Goal: Task Accomplishment & Management: Manage account settings

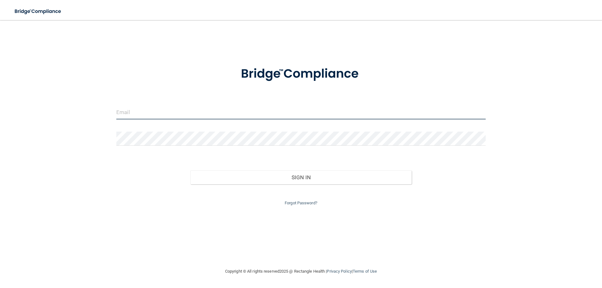
click at [197, 115] on input "email" at bounding box center [300, 112] width 369 height 14
type input "[EMAIL_ADDRESS][DOMAIN_NAME]"
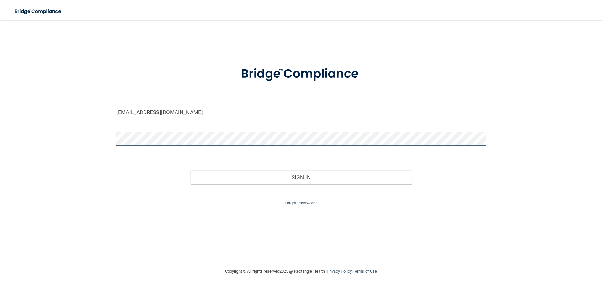
click at [190, 171] on button "Sign In" at bounding box center [301, 178] width 222 height 14
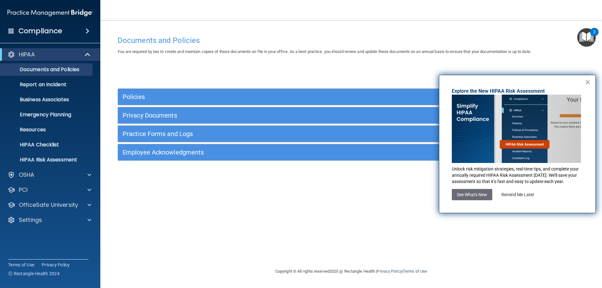
click at [588, 81] on button "×" at bounding box center [588, 82] width 6 height 10
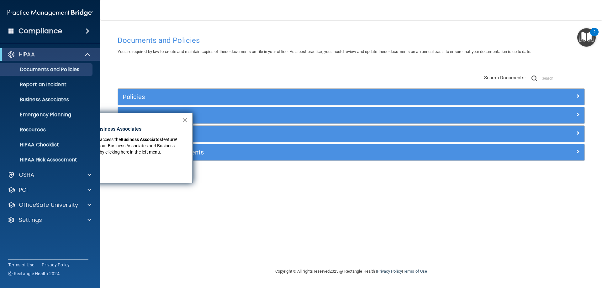
click at [183, 120] on button "×" at bounding box center [185, 120] width 6 height 10
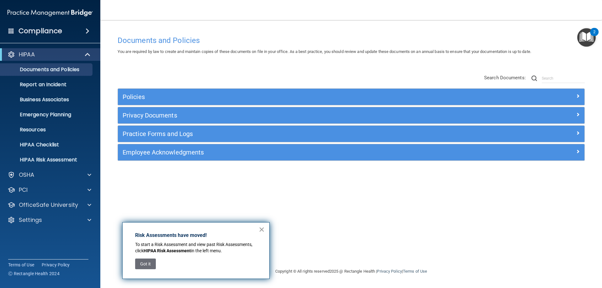
click at [262, 228] on button "×" at bounding box center [262, 229] width 6 height 10
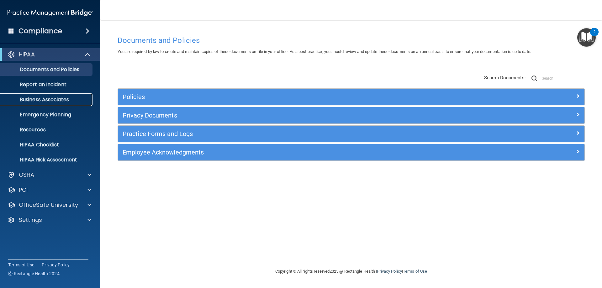
click at [32, 100] on p "Business Associates" at bounding box center [47, 100] width 86 height 6
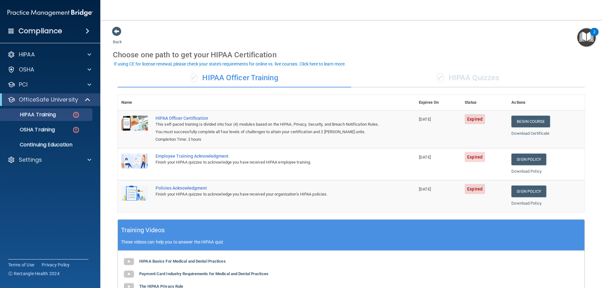
click at [12, 31] on span at bounding box center [11, 31] width 6 height 6
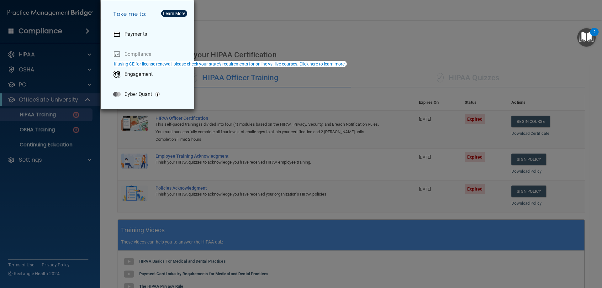
click at [46, 12] on div "Take me to: Payments Compliance Engagement Cyber Quant" at bounding box center [301, 144] width 602 height 288
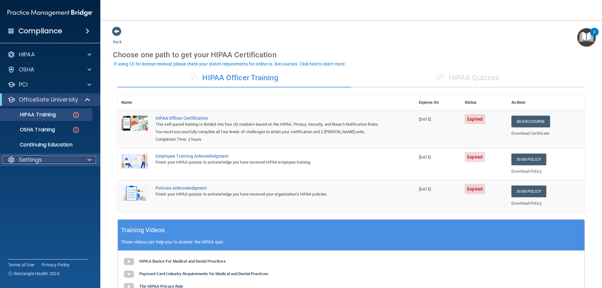
click at [37, 161] on p "Settings" at bounding box center [30, 160] width 23 height 8
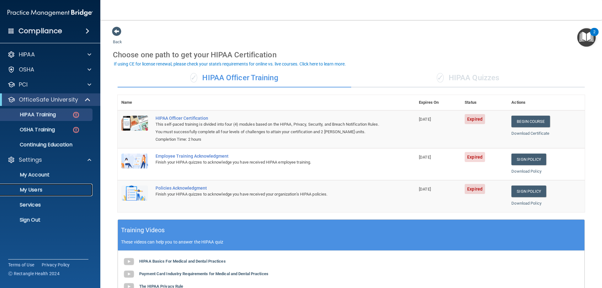
click at [40, 191] on p "My Users" at bounding box center [47, 190] width 86 height 6
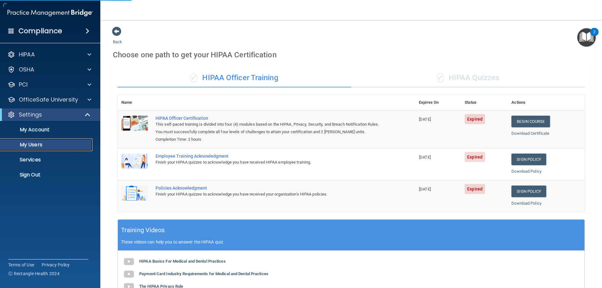
select select "20"
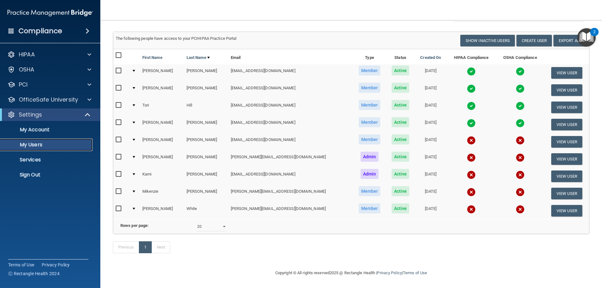
scroll to position [41, 0]
click at [524, 35] on button "Create User" at bounding box center [533, 41] width 35 height 12
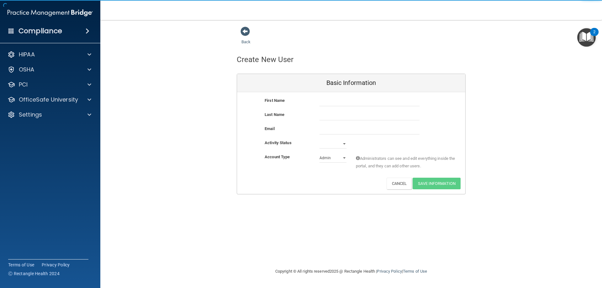
click at [353, 96] on div "First Name Last Name Email Activity Status Active Inactive Account Type Practic…" at bounding box center [351, 143] width 228 height 102
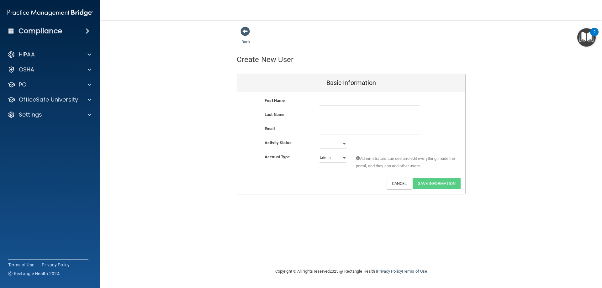
click at [328, 102] on input "text" at bounding box center [369, 101] width 100 height 9
type input "[PERSON_NAME]"
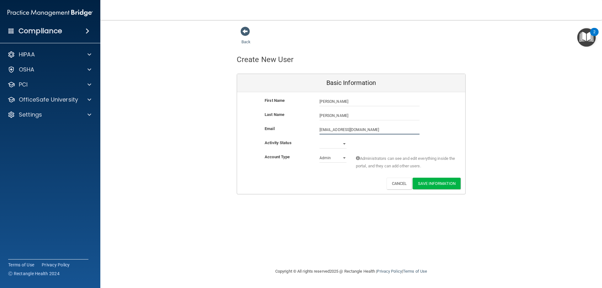
type input "[EMAIL_ADDRESS][DOMAIN_NAME]"
click at [345, 143] on select "Active Inactive" at bounding box center [332, 144] width 27 height 9
select select "active"
click at [319, 139] on select "Active Inactive" at bounding box center [332, 143] width 27 height 9
click at [345, 156] on select "Admin Member" at bounding box center [332, 157] width 27 height 9
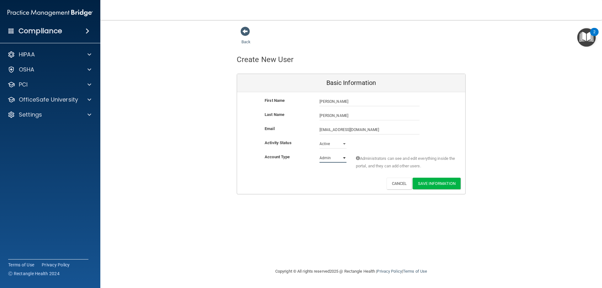
select select "practice_member"
click at [319, 153] on select "Admin Member" at bounding box center [332, 157] width 27 height 9
click at [441, 184] on button "Save Information" at bounding box center [437, 184] width 48 height 12
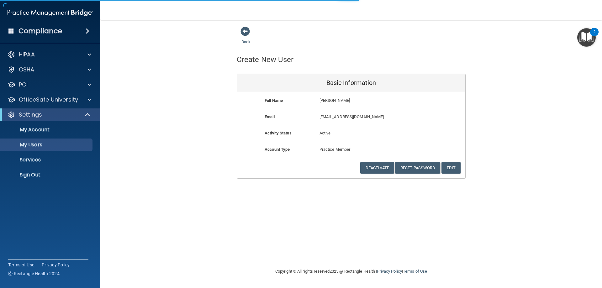
select select "20"
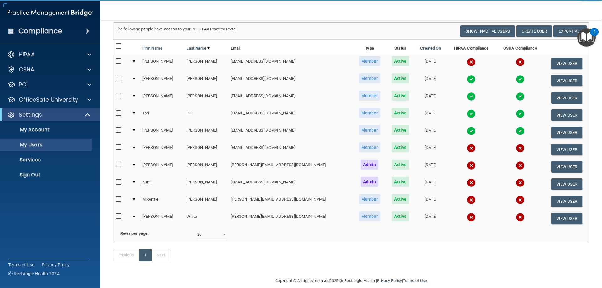
scroll to position [82, 0]
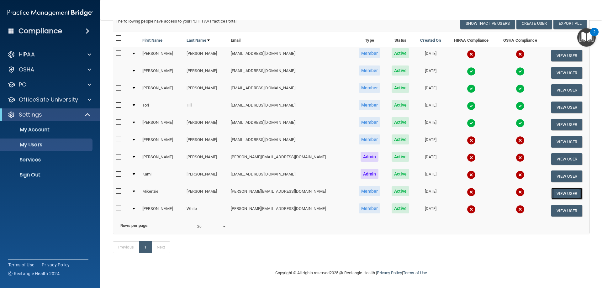
click at [556, 188] on button "View User" at bounding box center [566, 194] width 31 height 12
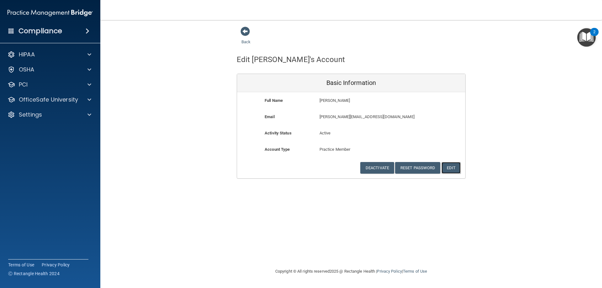
click at [452, 167] on button "Edit" at bounding box center [450, 168] width 19 height 12
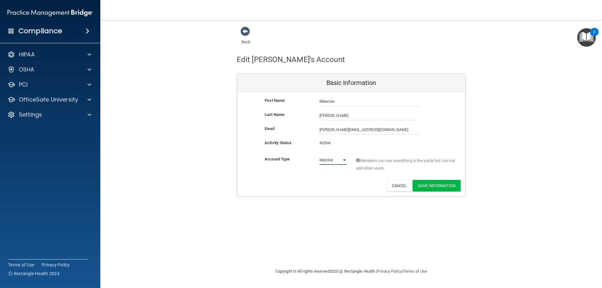
click at [343, 159] on select "Admin Member" at bounding box center [332, 160] width 27 height 9
select select "practice_admin"
click at [319, 156] on select "Admin Member" at bounding box center [332, 160] width 27 height 9
click at [447, 187] on button "Save Information" at bounding box center [437, 186] width 48 height 12
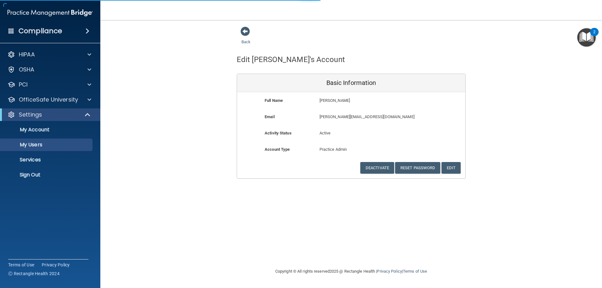
select select "20"
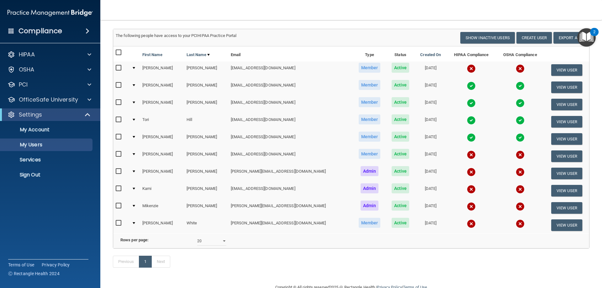
scroll to position [63, 0]
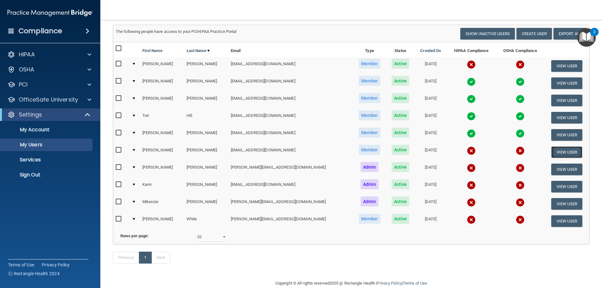
click at [556, 152] on button "View User" at bounding box center [566, 152] width 31 height 12
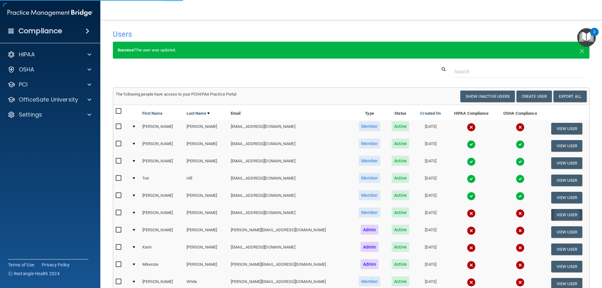
select select "practice_member"
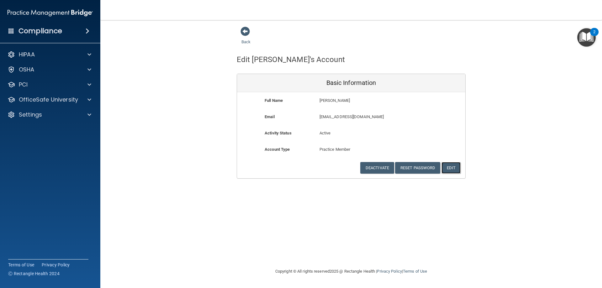
click at [453, 165] on button "Edit" at bounding box center [450, 168] width 19 height 12
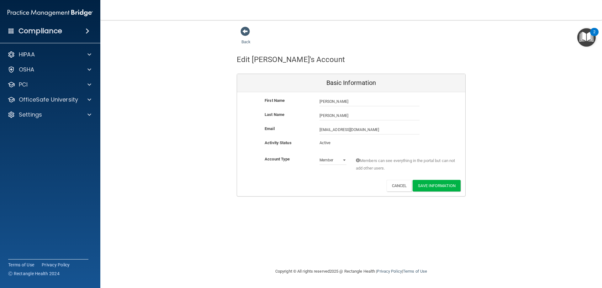
click at [335, 142] on p "Active" at bounding box center [332, 143] width 27 height 8
click at [399, 185] on button "Cancel" at bounding box center [399, 186] width 25 height 12
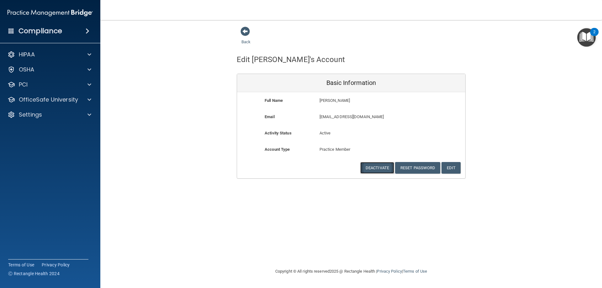
click at [374, 168] on button "Deactivate" at bounding box center [377, 168] width 34 height 12
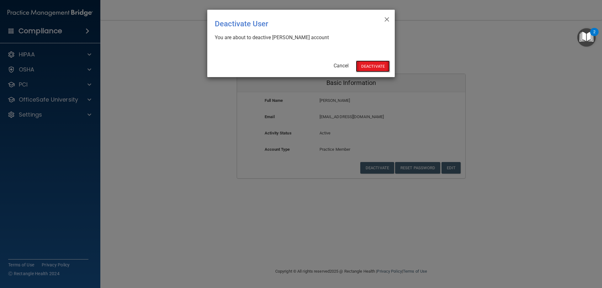
click at [367, 65] on button "Deactivate" at bounding box center [373, 67] width 34 height 12
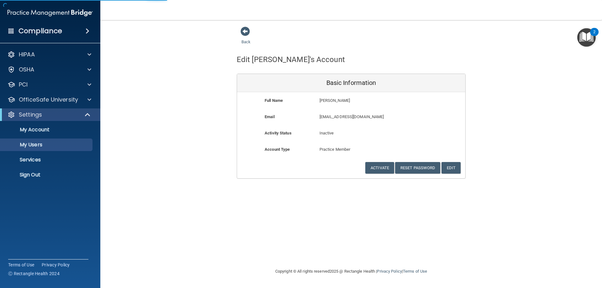
select select "20"
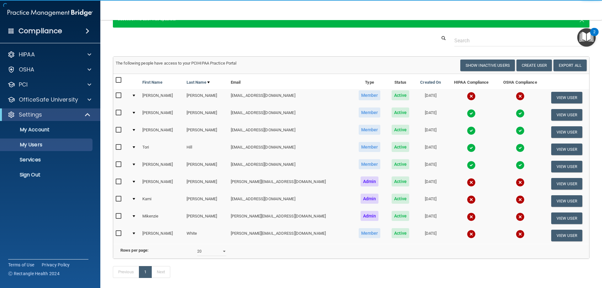
scroll to position [31, 0]
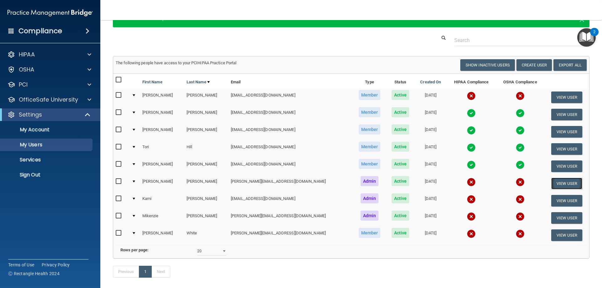
click at [563, 185] on button "View User" at bounding box center [566, 184] width 31 height 12
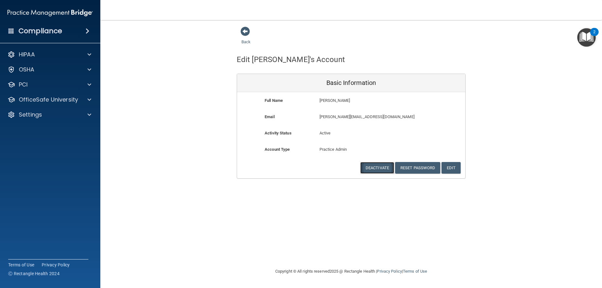
click at [379, 166] on button "Deactivate" at bounding box center [377, 168] width 34 height 12
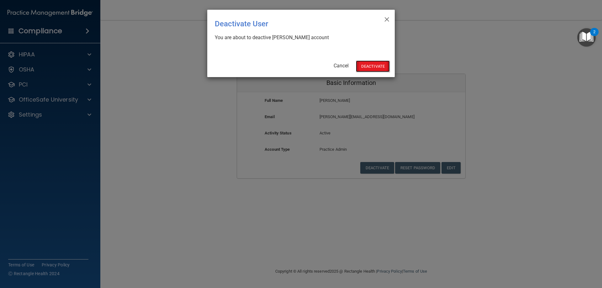
click at [376, 64] on button "Deactivate" at bounding box center [373, 67] width 34 height 12
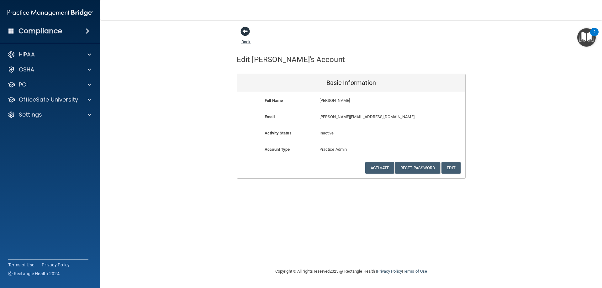
click at [245, 28] on span at bounding box center [244, 31] width 9 height 9
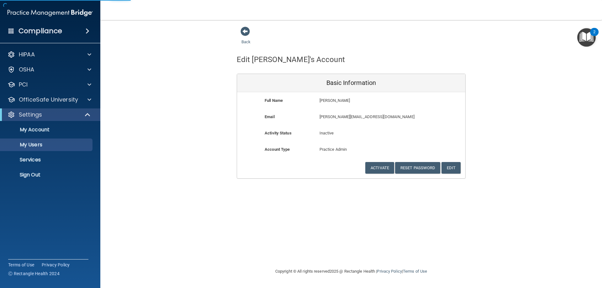
select select "20"
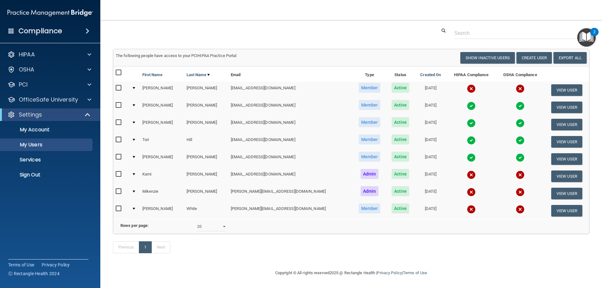
scroll to position [48, 0]
click at [563, 205] on button "View User" at bounding box center [566, 211] width 31 height 12
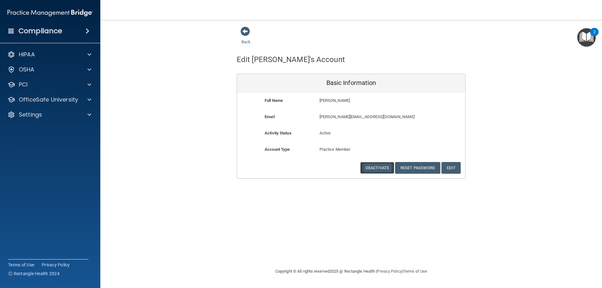
click at [377, 171] on button "Deactivate" at bounding box center [377, 168] width 34 height 12
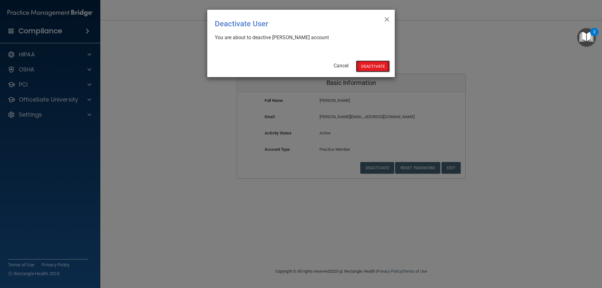
click at [374, 66] on button "Deactivate" at bounding box center [373, 67] width 34 height 12
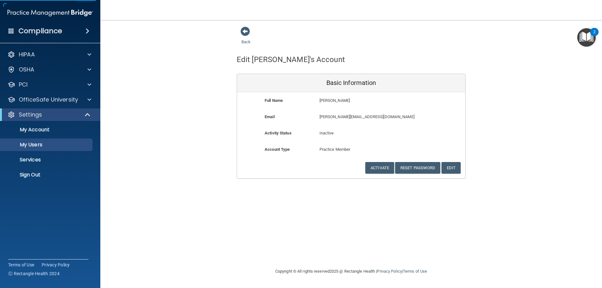
select select "20"
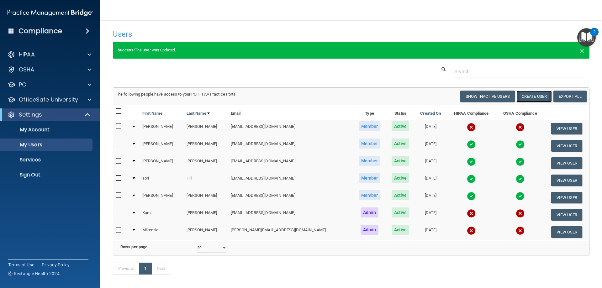
click at [520, 95] on button "Create User" at bounding box center [533, 97] width 35 height 12
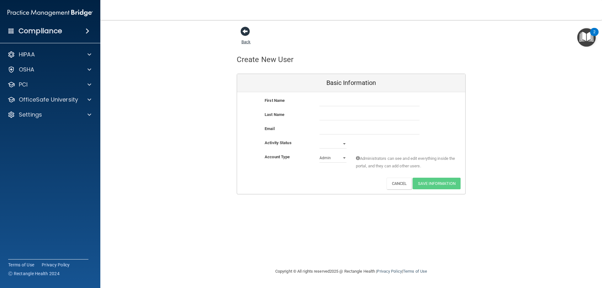
click at [242, 30] on span at bounding box center [244, 31] width 9 height 9
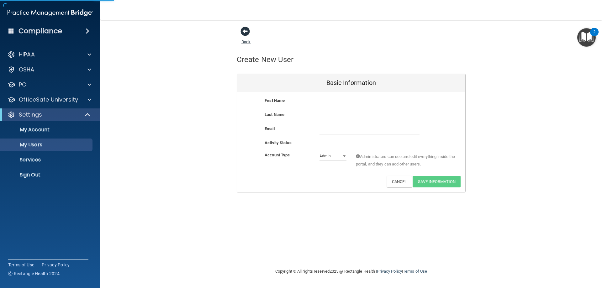
select select "20"
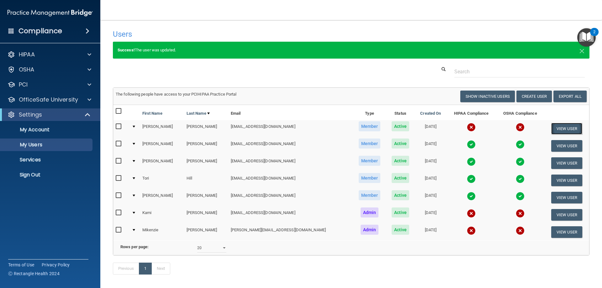
click at [556, 128] on button "View User" at bounding box center [566, 129] width 31 height 12
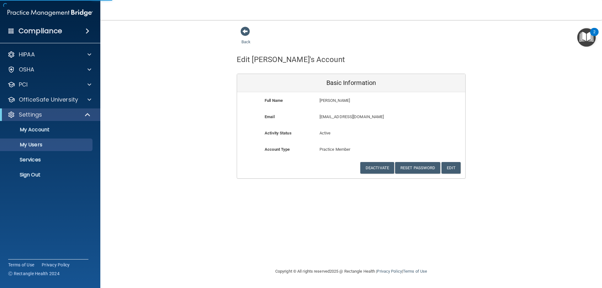
select select "20"
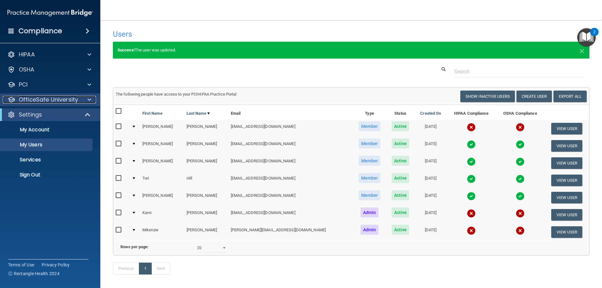
click at [56, 98] on p "OfficeSafe University" at bounding box center [48, 100] width 59 height 8
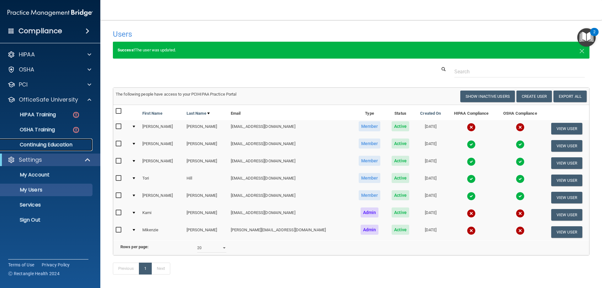
click at [62, 144] on p "Continuing Education" at bounding box center [47, 145] width 86 height 6
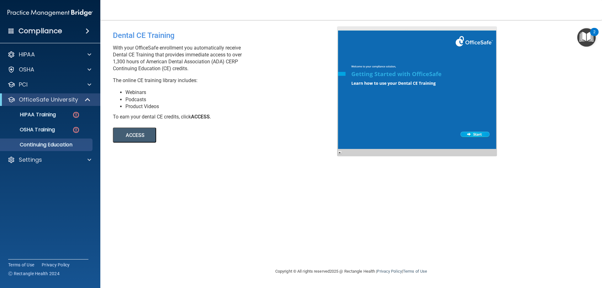
click at [130, 133] on button "ACCESS" at bounding box center [134, 135] width 43 height 15
